Goal: Transaction & Acquisition: Purchase product/service

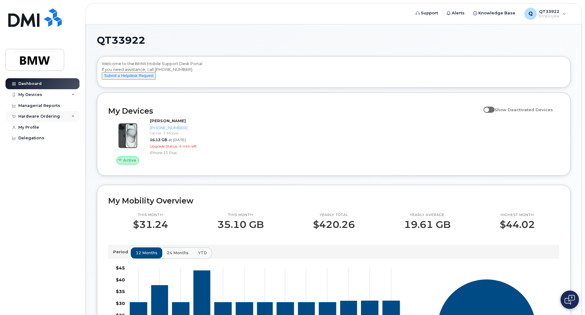
click at [73, 116] on icon at bounding box center [72, 116] width 3 height 3
click at [71, 95] on icon at bounding box center [72, 94] width 3 height 3
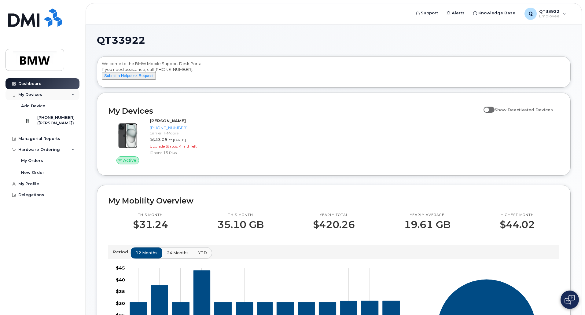
click at [71, 95] on icon at bounding box center [72, 94] width 3 height 3
click at [72, 117] on icon at bounding box center [72, 116] width 3 height 3
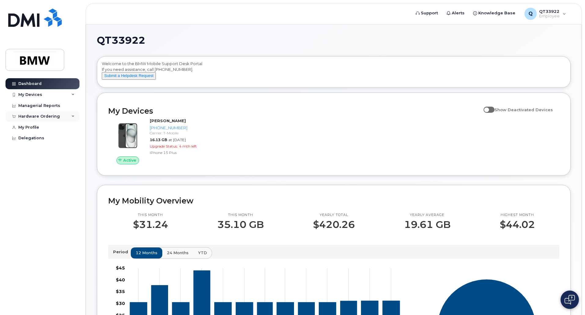
click at [72, 117] on icon at bounding box center [72, 116] width 3 height 3
click at [35, 139] on div "New Order" at bounding box center [32, 139] width 23 height 5
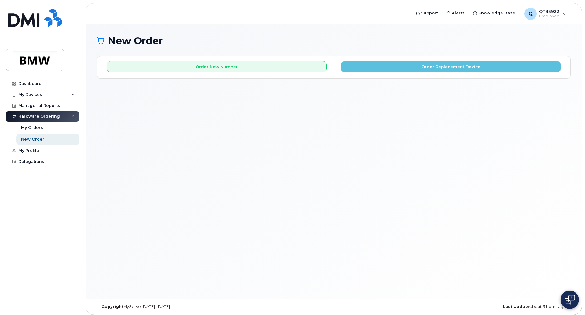
scroll to position [3, 0]
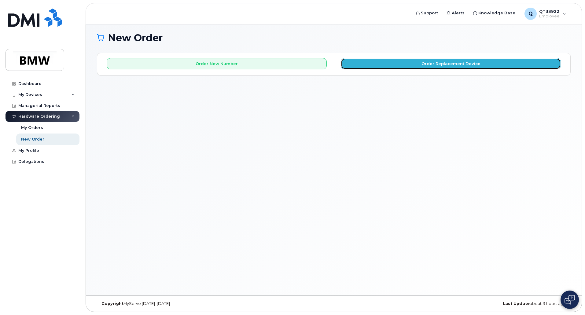
click at [380, 65] on button "Order Replacement Device" at bounding box center [451, 63] width 220 height 11
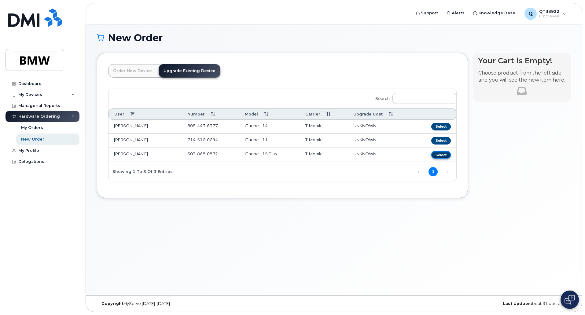
click at [442, 155] on button "Select" at bounding box center [441, 155] width 20 height 8
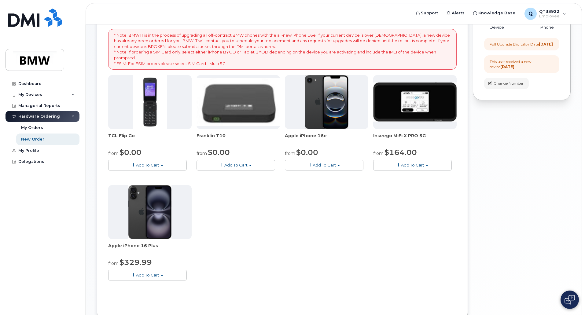
scroll to position [79, 0]
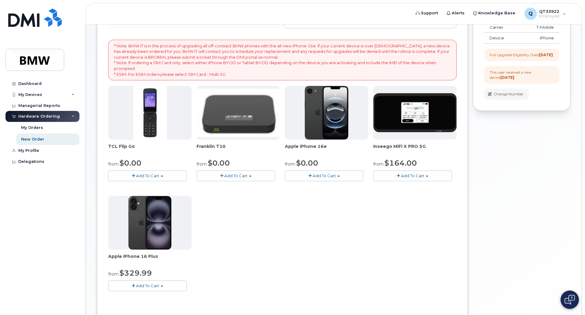
click at [155, 232] on img at bounding box center [149, 223] width 43 height 54
click at [127, 256] on span "Apple iPhone 16 Plus" at bounding box center [149, 259] width 83 height 12
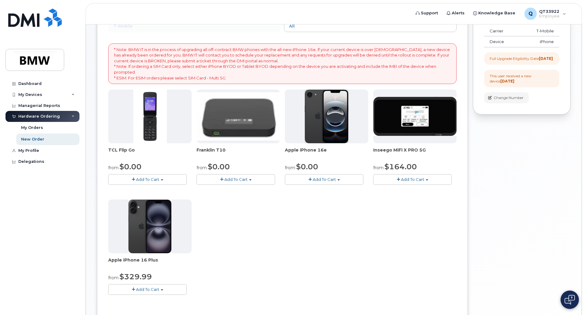
scroll to position [0, 0]
